Goal: Task Accomplishment & Management: Use online tool/utility

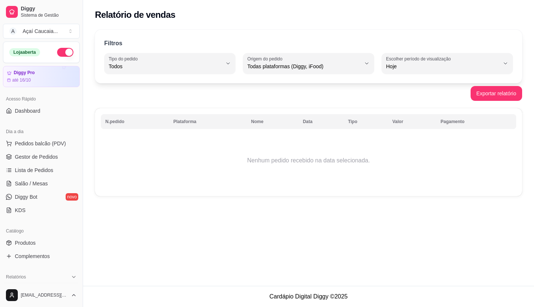
select select "ALL"
select select "0"
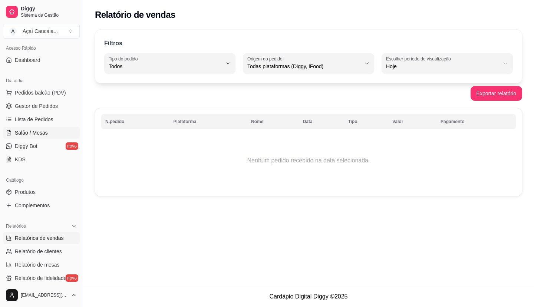
scroll to position [41, 0]
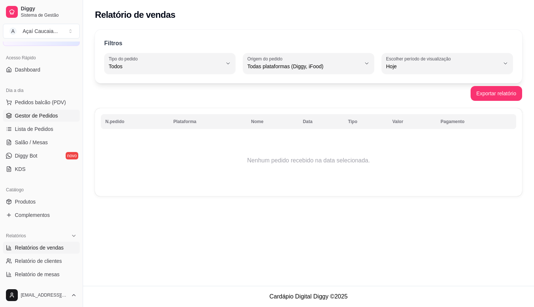
click at [61, 113] on link "Gestor de Pedidos" at bounding box center [41, 116] width 77 height 12
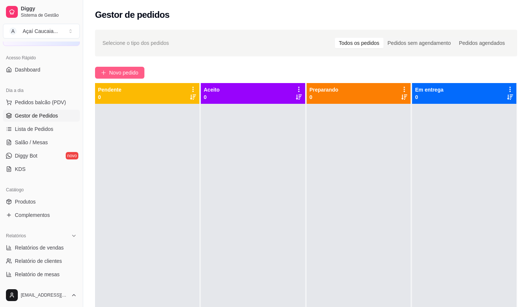
click at [122, 76] on span "Novo pedido" at bounding box center [123, 73] width 29 height 8
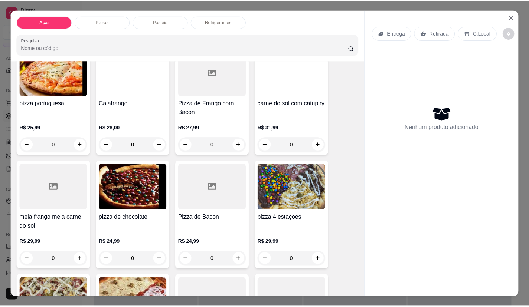
scroll to position [297, 0]
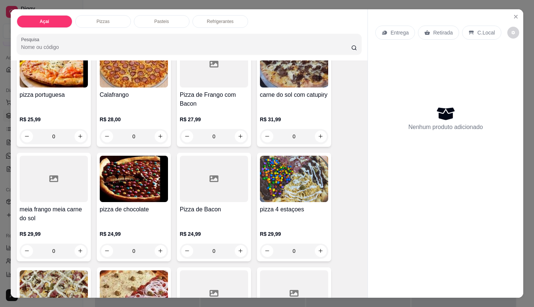
click at [137, 95] on h4 "Calafrango" at bounding box center [134, 95] width 68 height 9
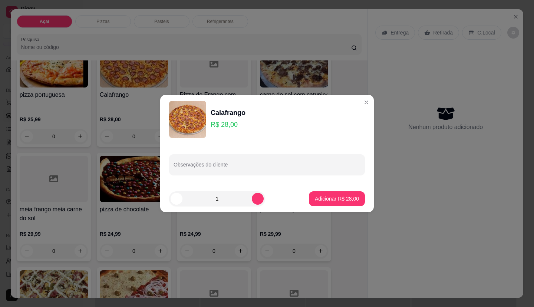
click at [199, 123] on img at bounding box center [187, 119] width 37 height 37
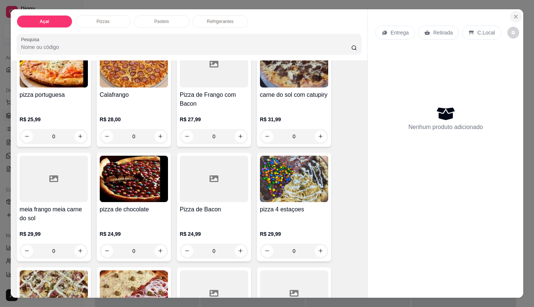
click at [510, 14] on button "Close" at bounding box center [516, 17] width 12 height 12
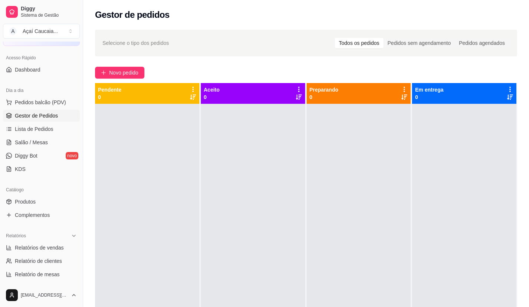
click at [244, 152] on div at bounding box center [253, 257] width 104 height 307
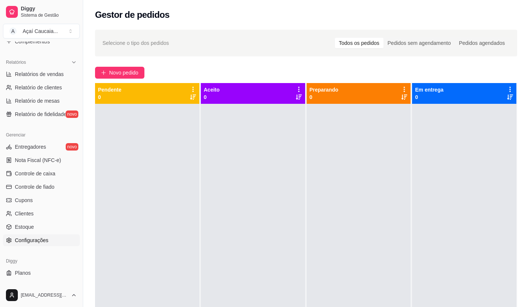
scroll to position [227, 0]
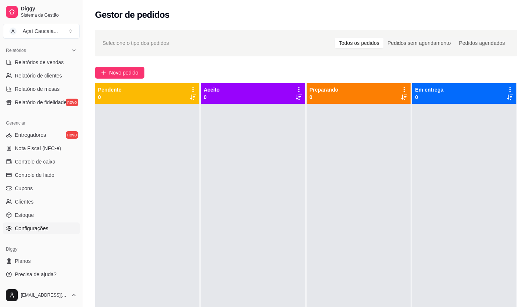
click at [50, 229] on link "Configurações" at bounding box center [41, 229] width 77 height 12
